Goal: Check status

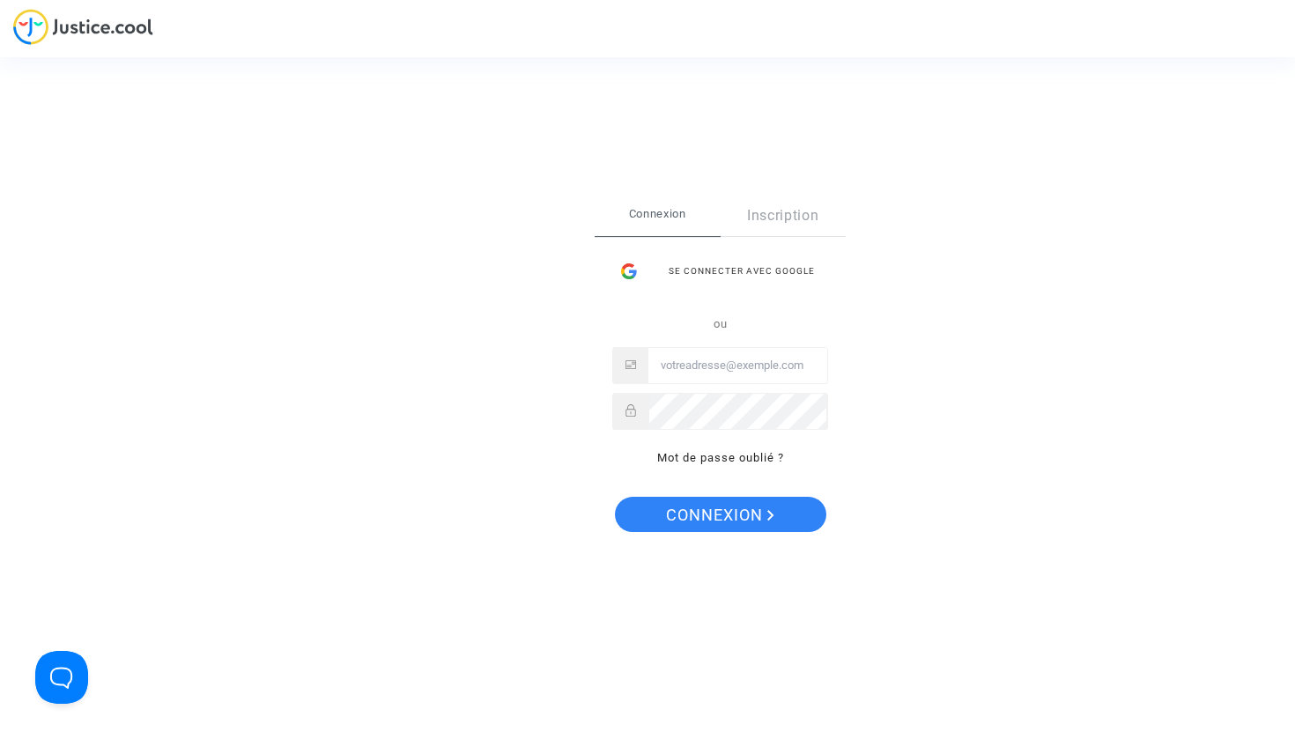
type input "eddy.chiha@gmail.com"
click at [725, 513] on span "Connexion" at bounding box center [720, 515] width 108 height 37
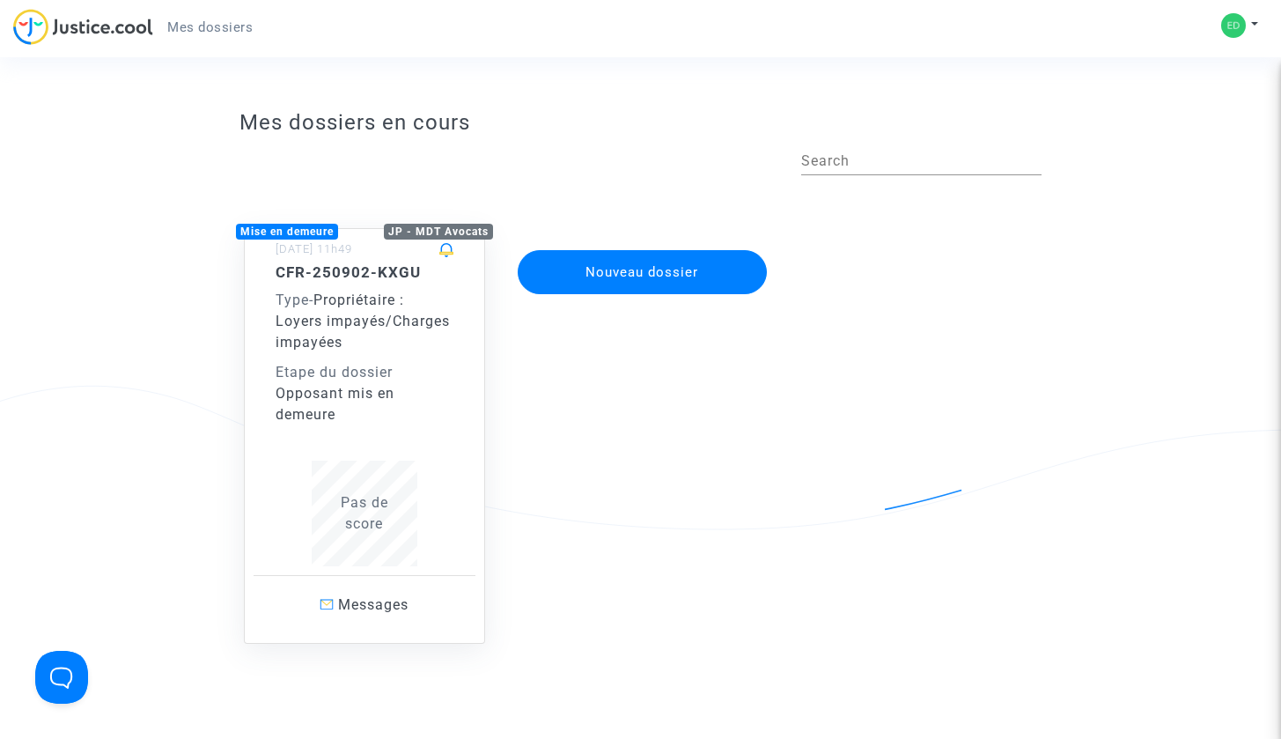
click at [394, 359] on div "CFR-250902-KXGU Type - Propriétaire : Loyers impayés/Charges impayées Etape du …" at bounding box center [365, 344] width 178 height 162
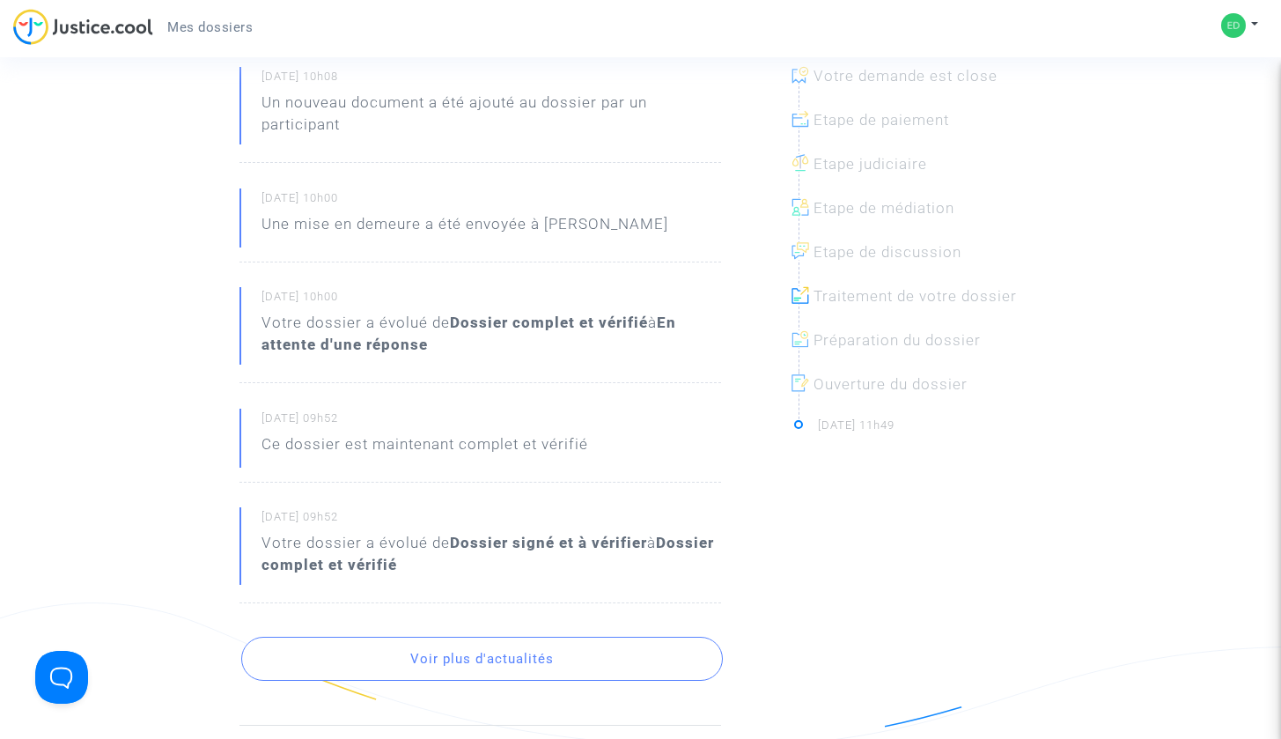
click at [668, 327] on b "En attente d'une réponse" at bounding box center [469, 334] width 415 height 40
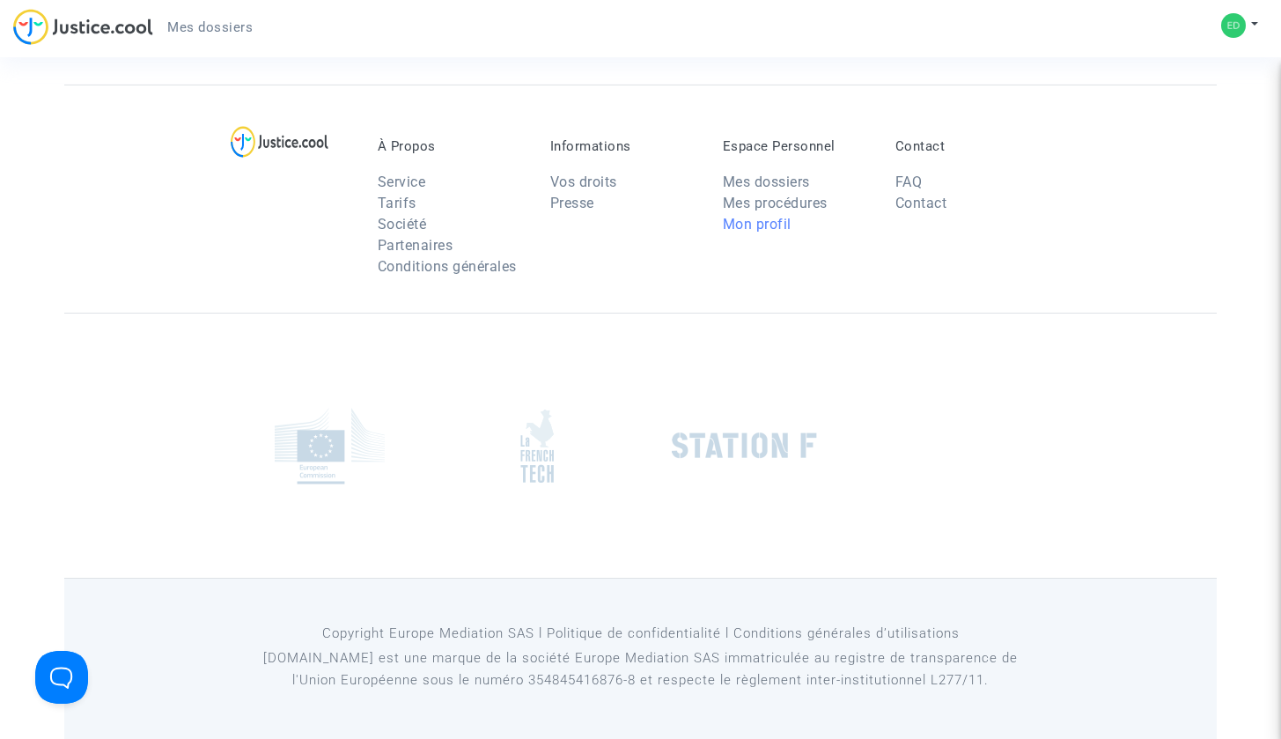
scroll to position [1710, 0]
click at [735, 449] on img at bounding box center [744, 447] width 145 height 26
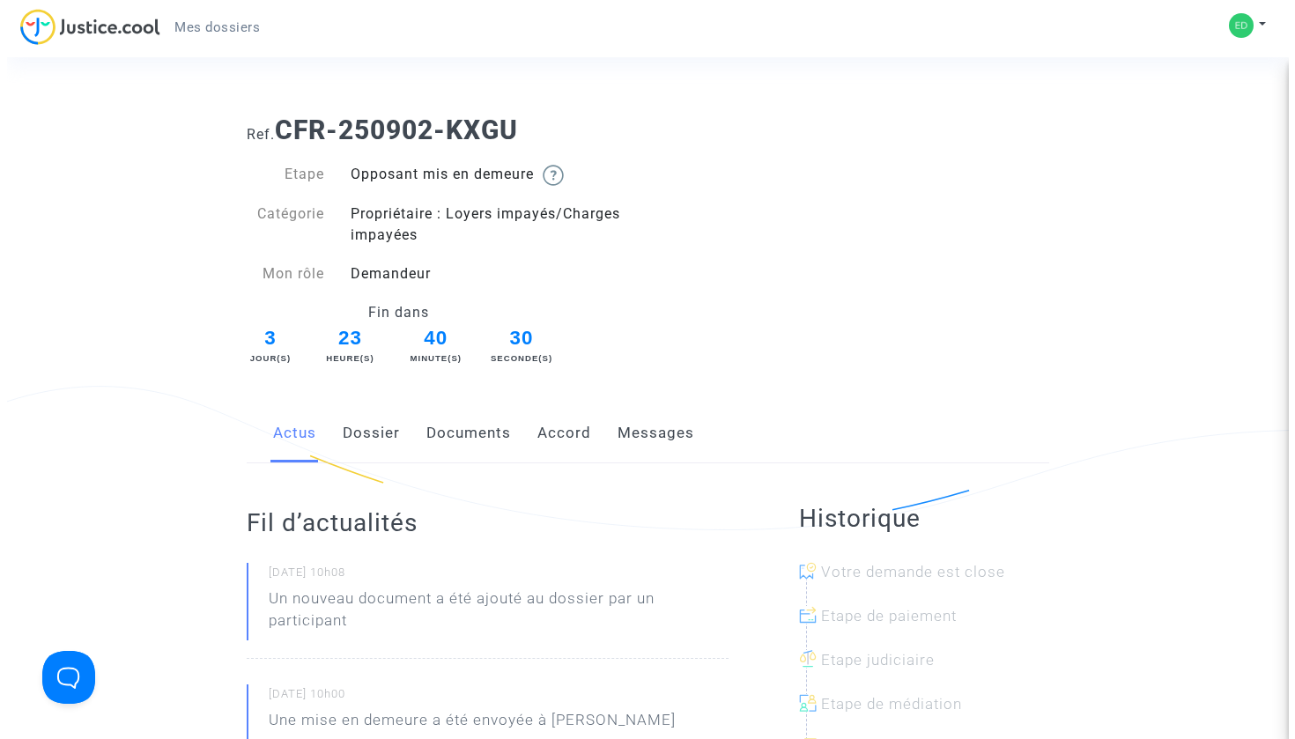
scroll to position [0, 0]
